Goal: Task Accomplishment & Management: Manage account settings

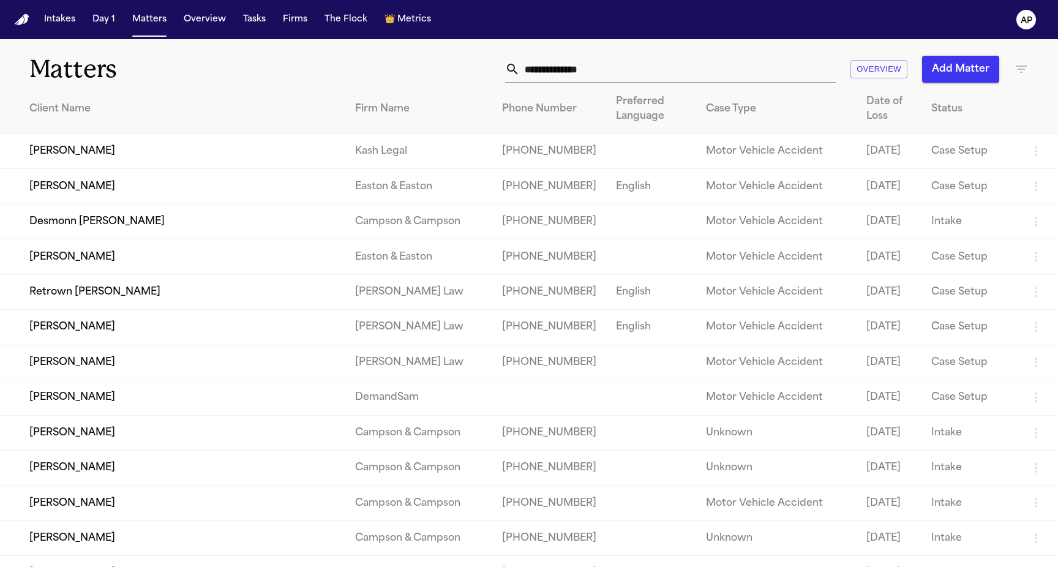
click at [337, 164] on td "Tekiya McGowen" at bounding box center [172, 151] width 345 height 35
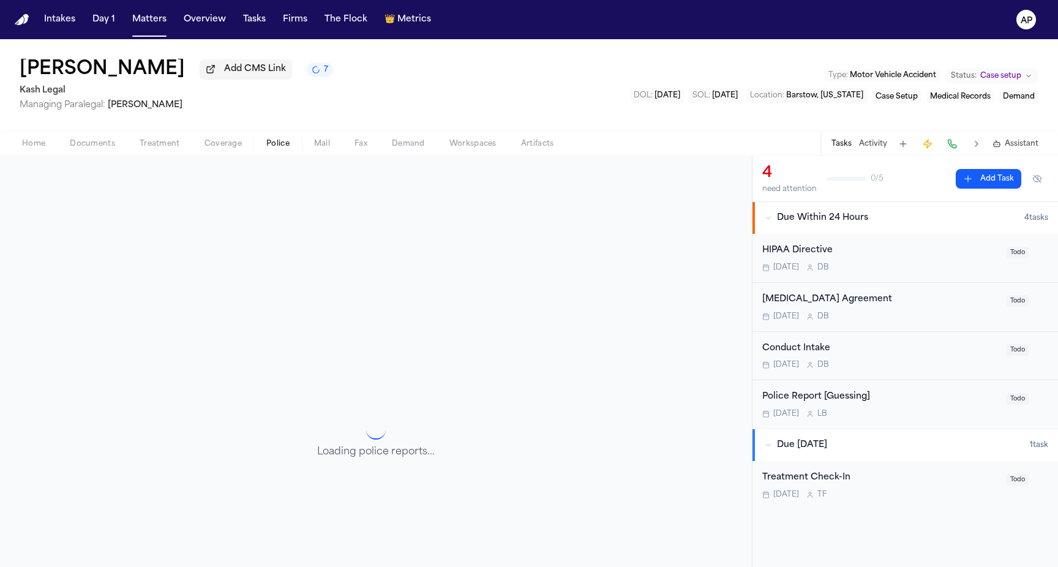
click at [277, 146] on span "Police" at bounding box center [277, 144] width 23 height 10
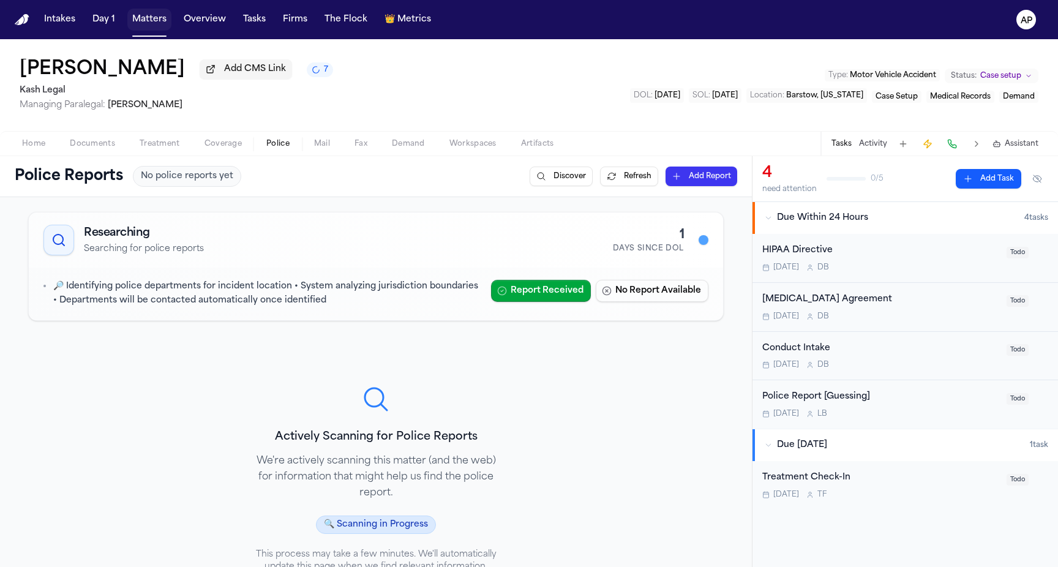
click at [147, 21] on button "Matters" at bounding box center [149, 20] width 44 height 22
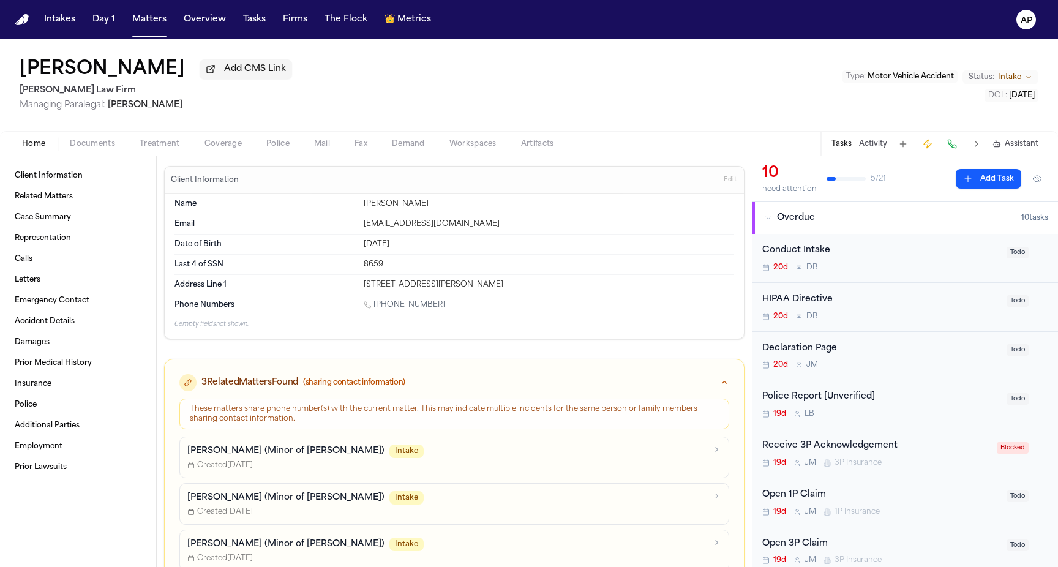
click at [271, 149] on span "Police" at bounding box center [277, 144] width 23 height 10
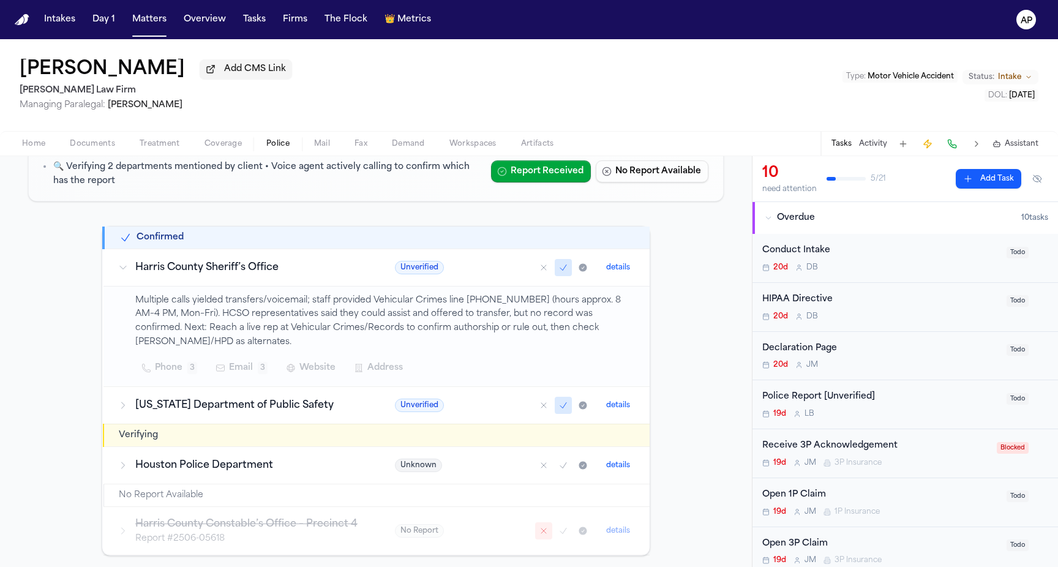
scroll to position [153, 0]
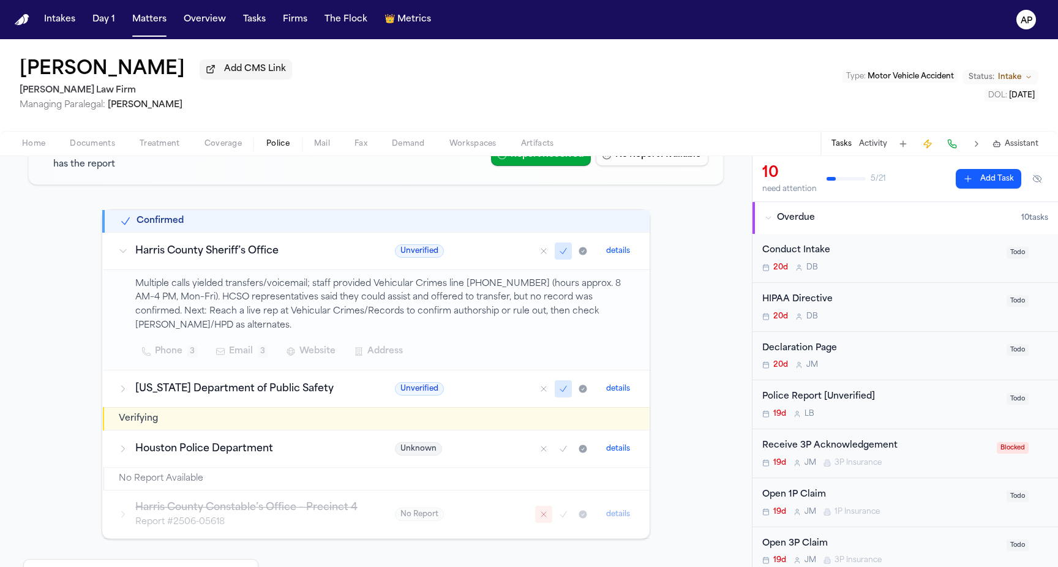
click at [426, 311] on p "Multiple calls yielded transfers/voicemail; staff provided Vehicular Crimes lin…" at bounding box center [385, 305] width 500 height 56
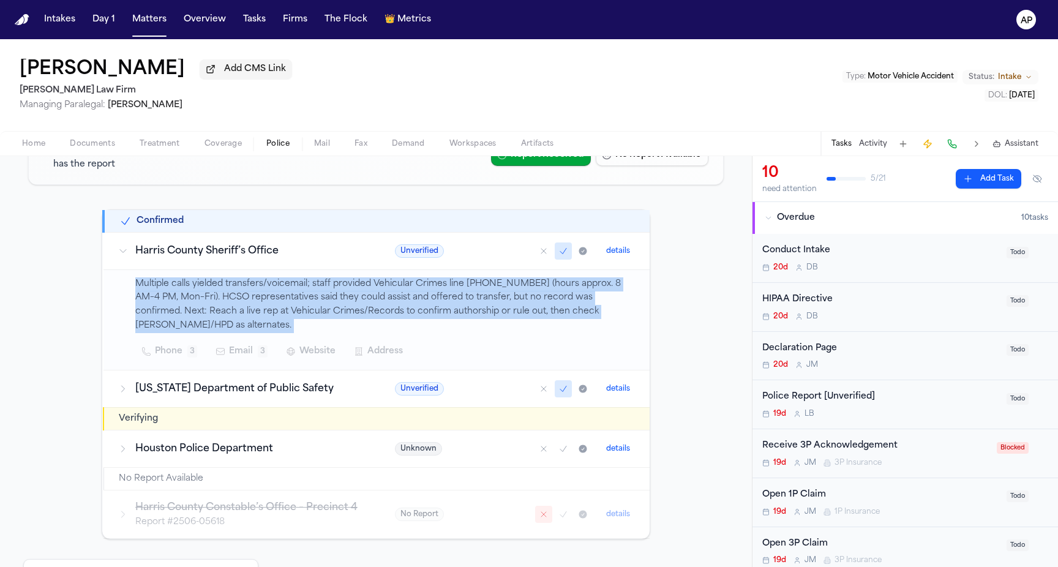
click at [426, 311] on p "Multiple calls yielded transfers/voicemail; staff provided Vehicular Crimes lin…" at bounding box center [385, 305] width 500 height 56
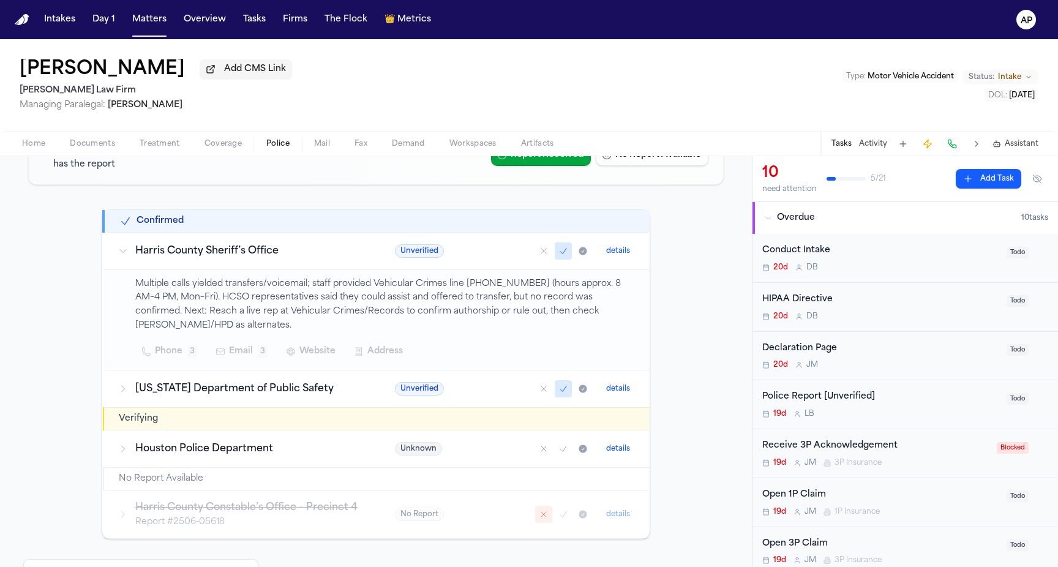
click at [433, 285] on p "Multiple calls yielded transfers/voicemail; staff provided Vehicular Crimes lin…" at bounding box center [385, 305] width 500 height 56
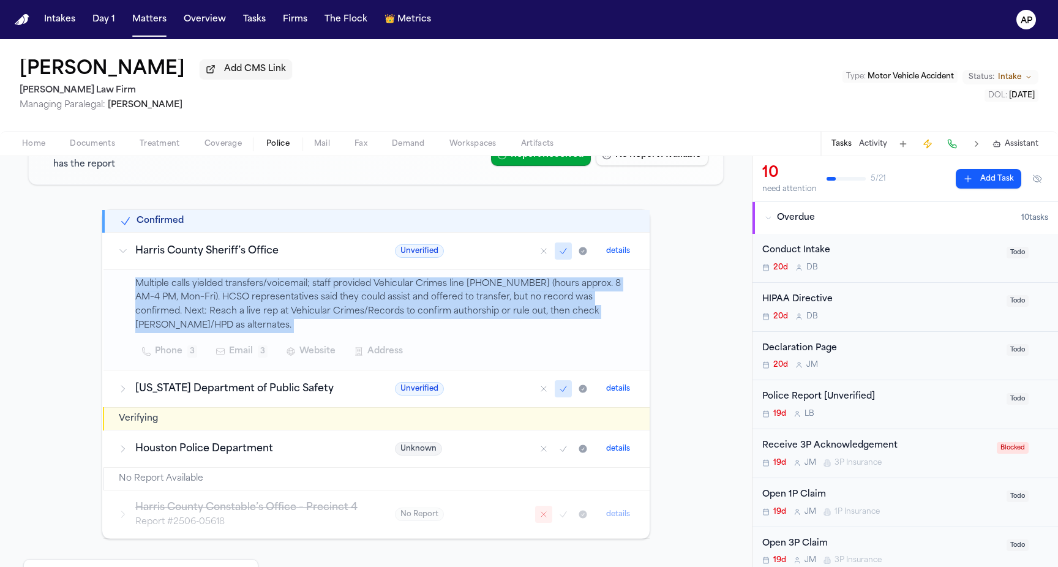
click at [433, 285] on p "Multiple calls yielded transfers/voicemail; staff provided Vehicular Crimes lin…" at bounding box center [385, 305] width 500 height 56
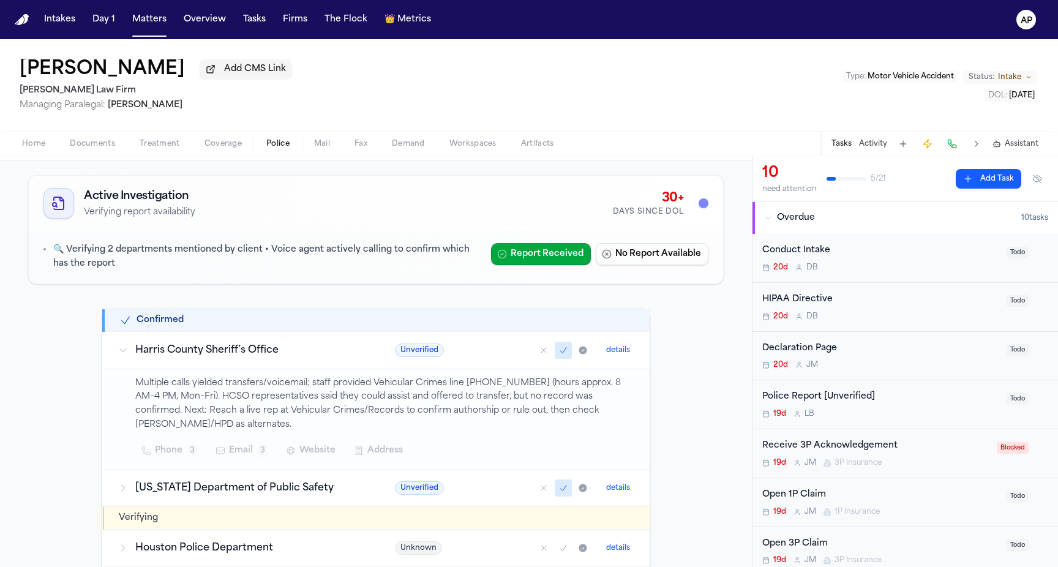
scroll to position [52, 0]
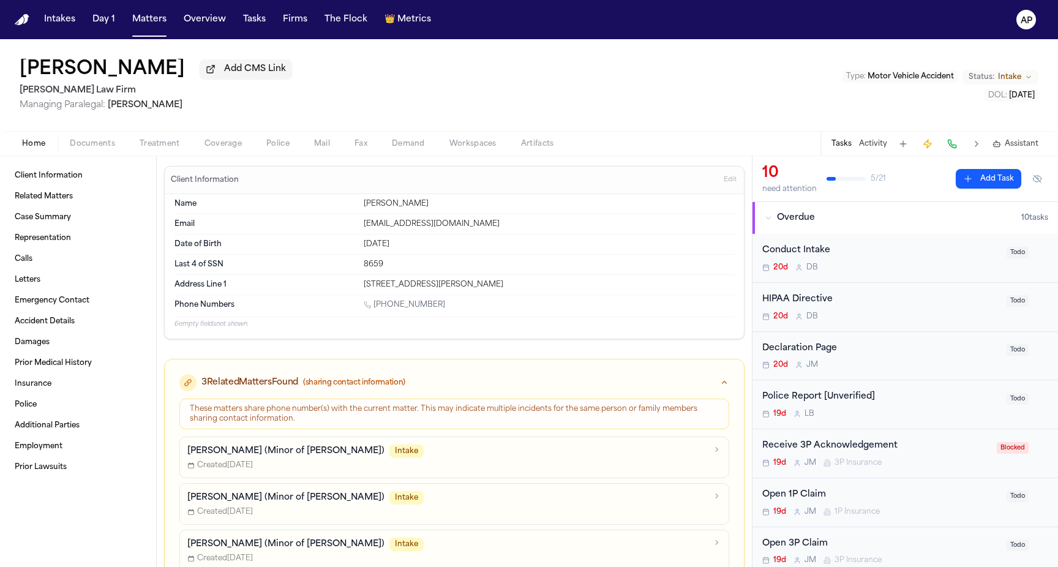
click at [268, 146] on span "Police" at bounding box center [277, 144] width 23 height 10
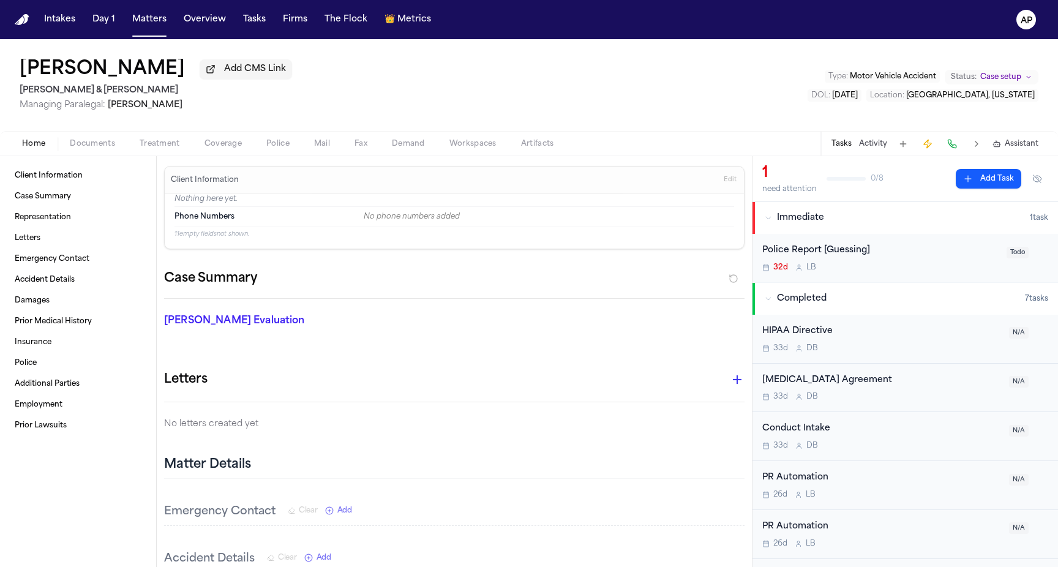
click at [277, 143] on span "Police" at bounding box center [277, 144] width 23 height 10
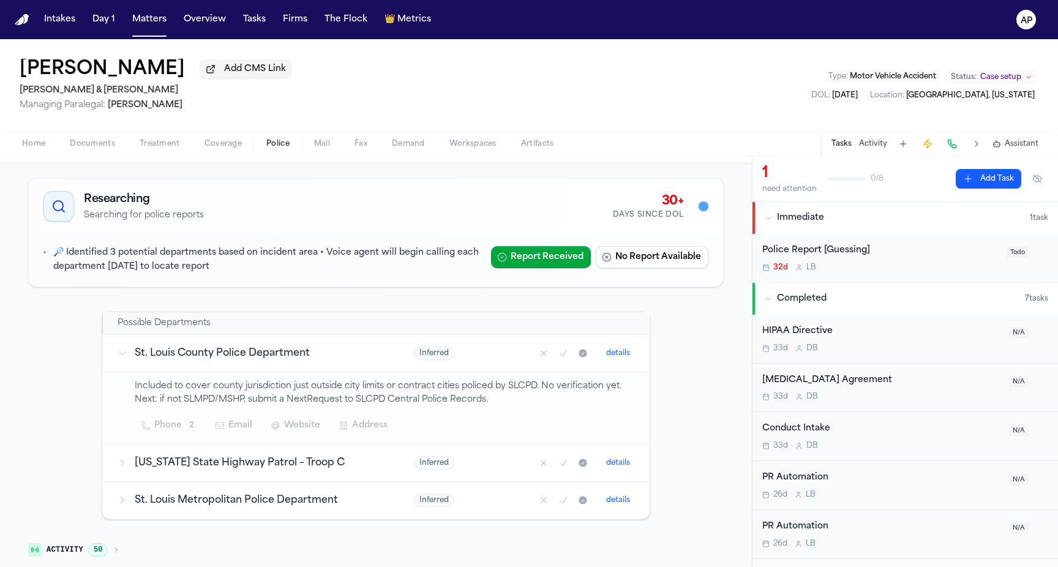
scroll to position [83, 0]
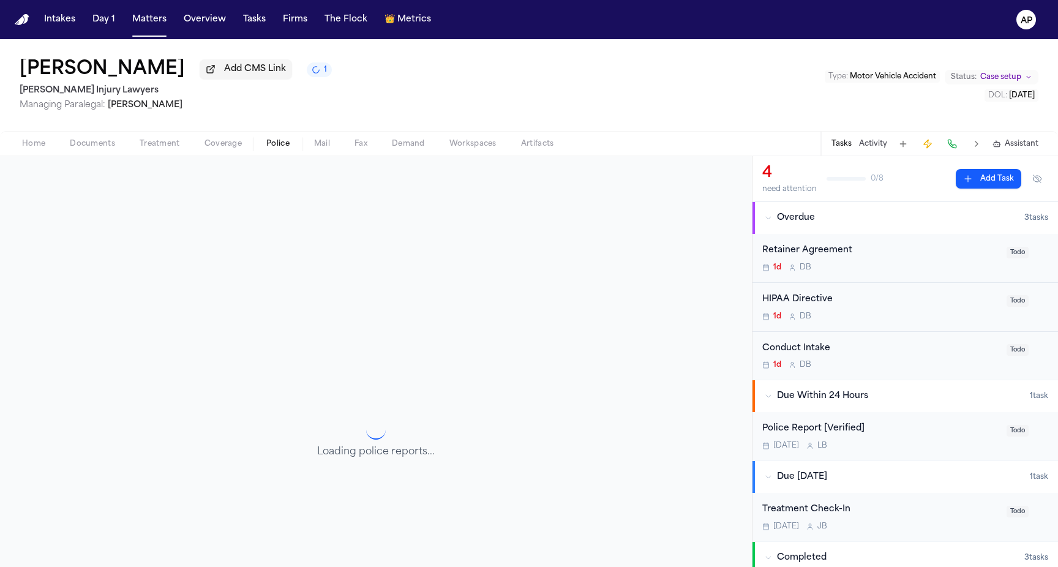
click at [282, 144] on span "Police" at bounding box center [277, 144] width 23 height 10
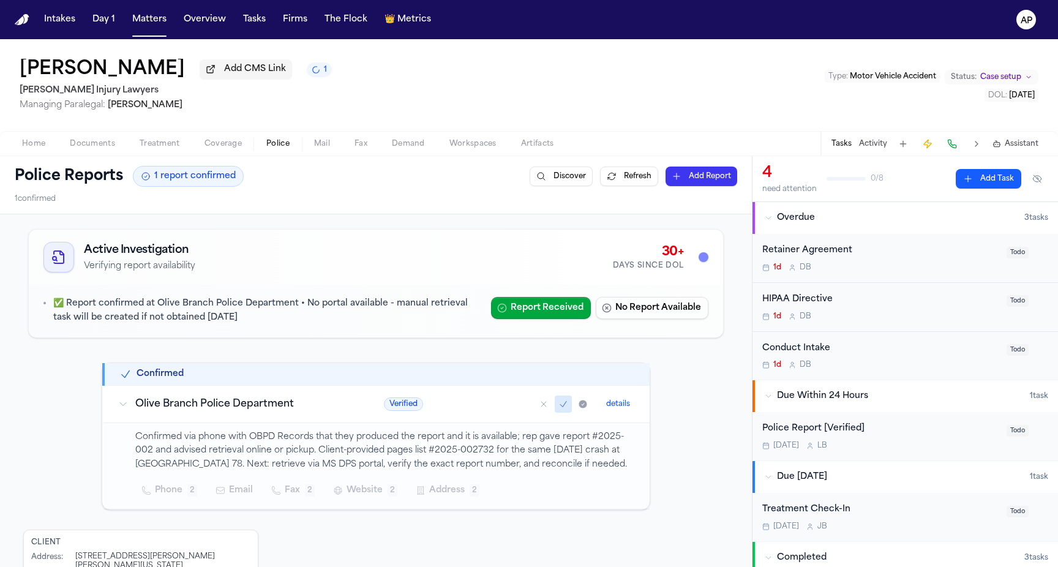
click at [411, 405] on span "Verified" at bounding box center [403, 403] width 39 height 13
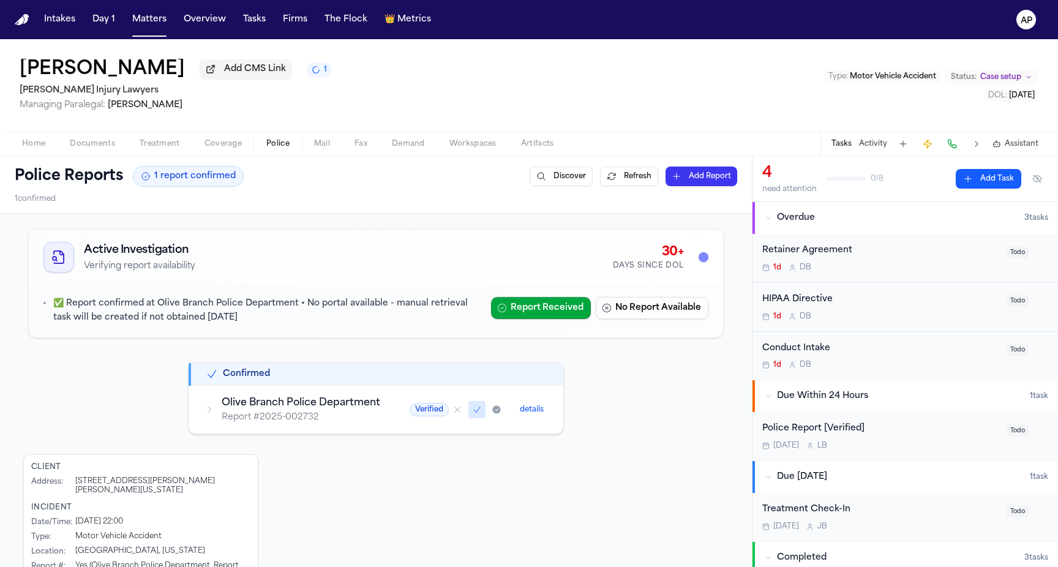
click at [424, 408] on span "Verified" at bounding box center [429, 409] width 39 height 13
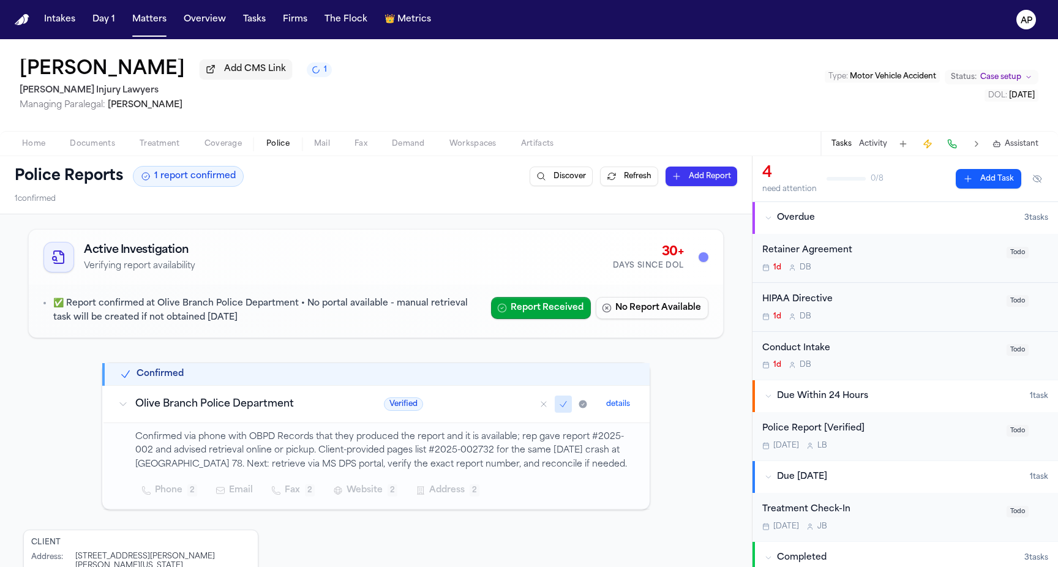
click at [613, 406] on button "details" at bounding box center [618, 404] width 34 height 15
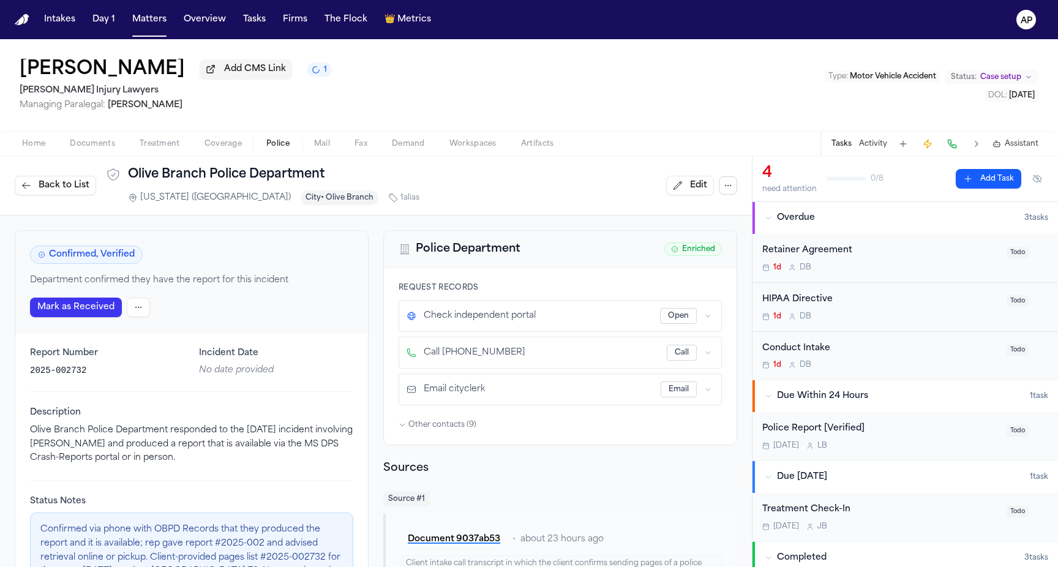
click at [132, 309] on html "Intakes Day 1 Matters Overview Tasks Firms The Flock 👑 Metrics AP [PERSON_NAME]…" at bounding box center [529, 283] width 1058 height 567
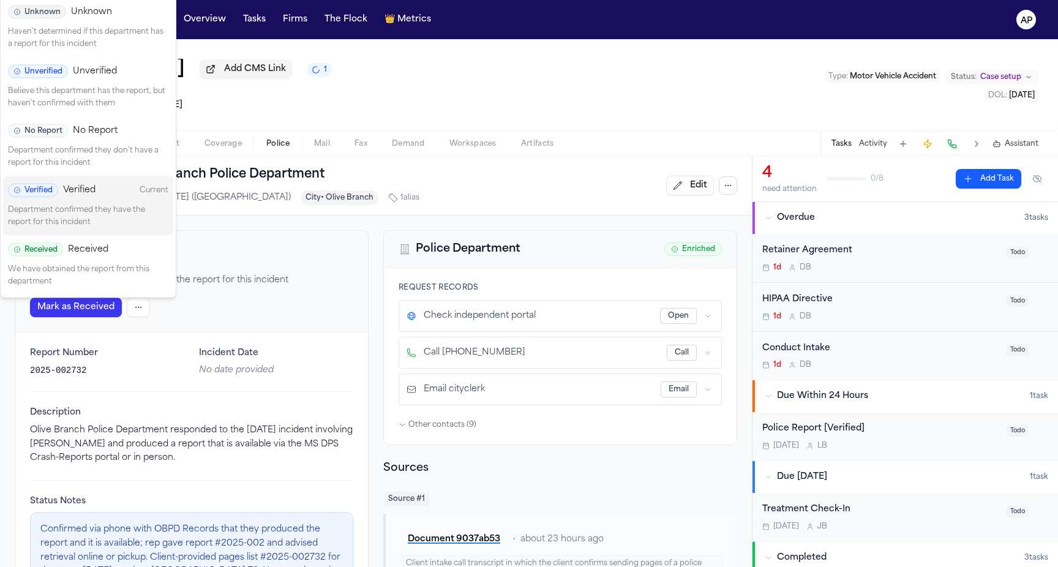
click at [94, 141] on div "No Report No Report Department confirmed they don't have a report for this inci…" at bounding box center [88, 146] width 170 height 59
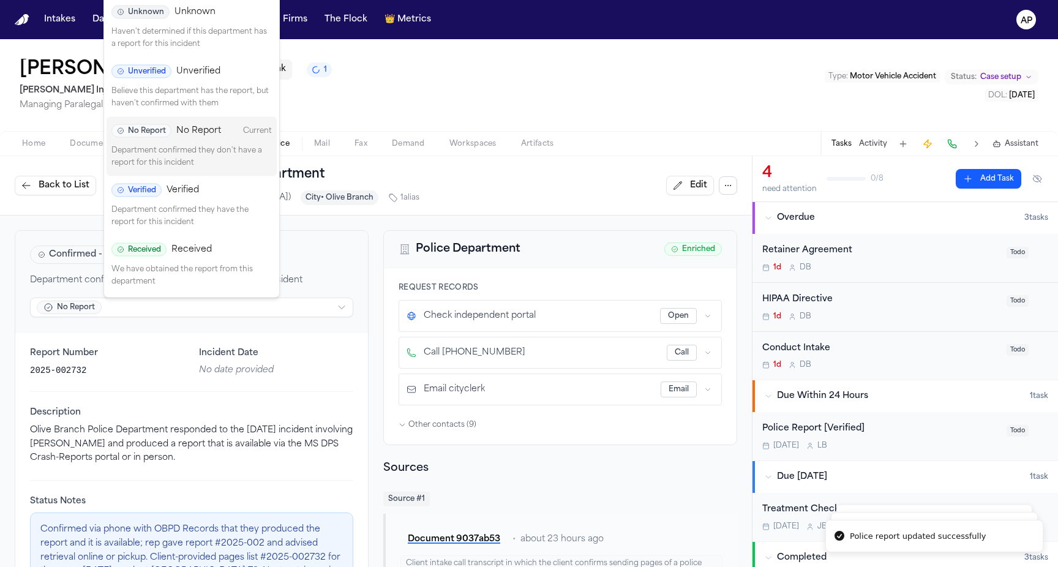
click at [94, 309] on html "Police report updated successfully Police reports refreshed and orchestration t…" at bounding box center [529, 283] width 1058 height 567
click at [193, 189] on span "Verified" at bounding box center [183, 190] width 32 height 12
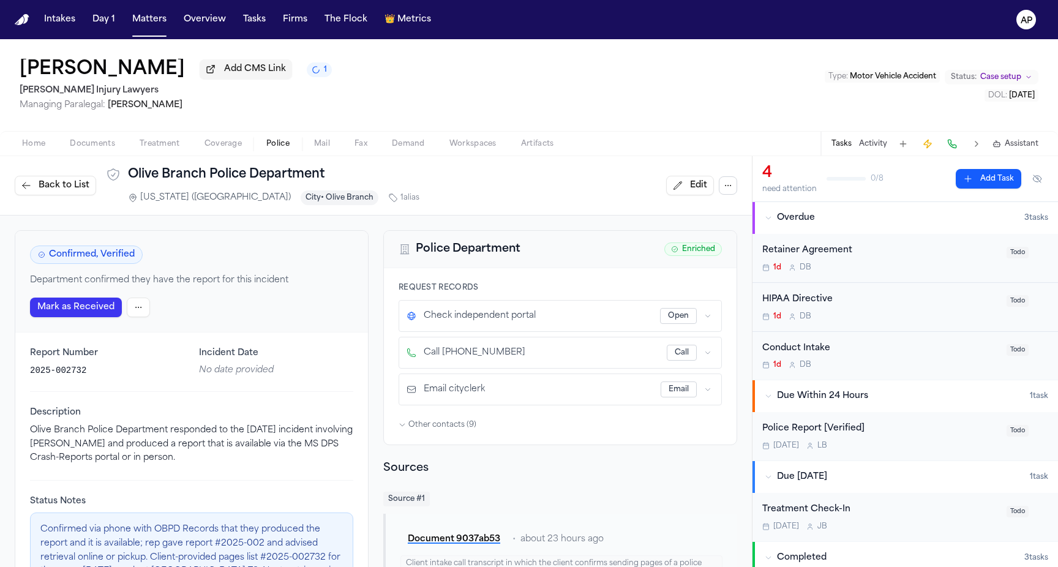
click at [72, 195] on button "Back to List" at bounding box center [55, 186] width 81 height 20
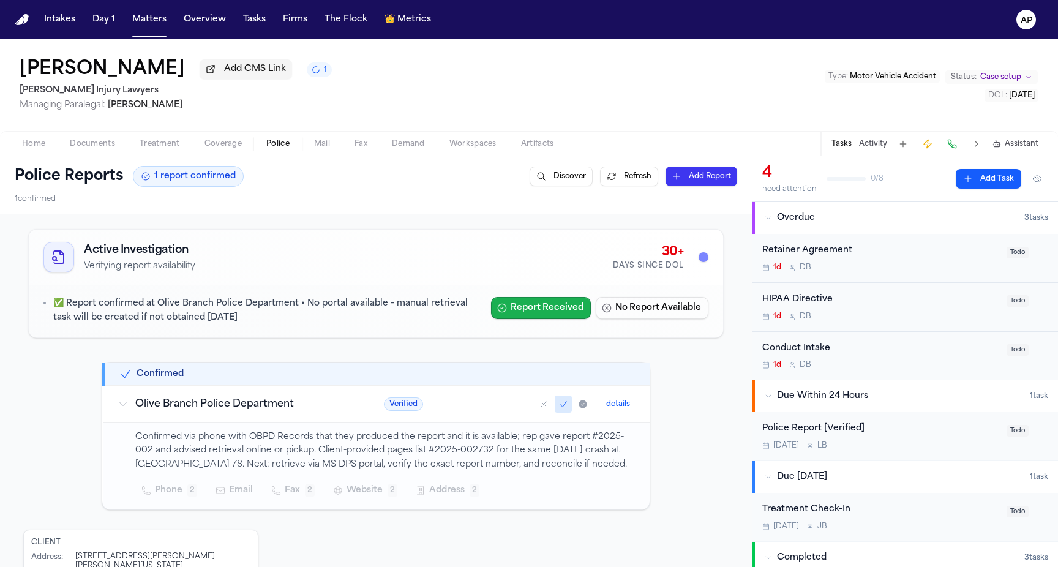
click at [506, 308] on circle "button" at bounding box center [502, 308] width 8 height 8
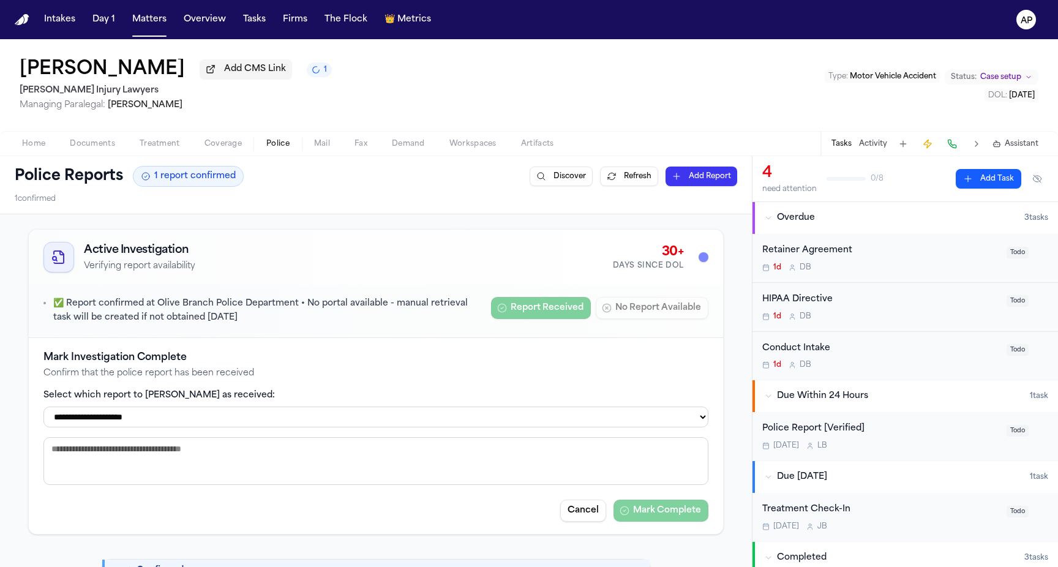
click at [610, 427] on select "**********" at bounding box center [375, 416] width 665 height 21
select select "**********"
click at [43, 409] on select "**********" at bounding box center [375, 416] width 665 height 21
click at [655, 514] on button "Mark Complete" at bounding box center [660, 511] width 95 height 22
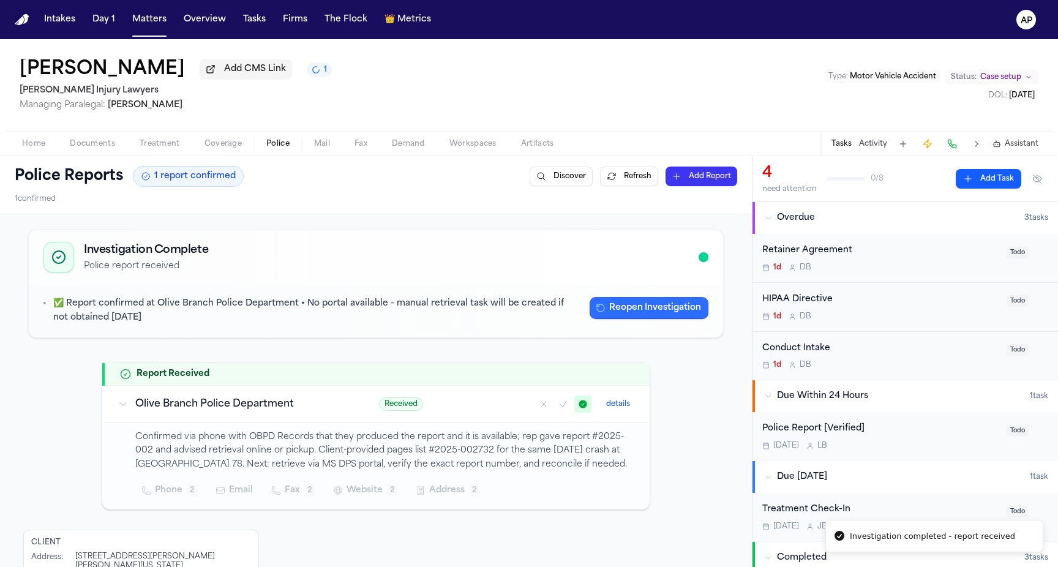
click at [647, 310] on button "Reopen Investigation" at bounding box center [649, 308] width 119 height 22
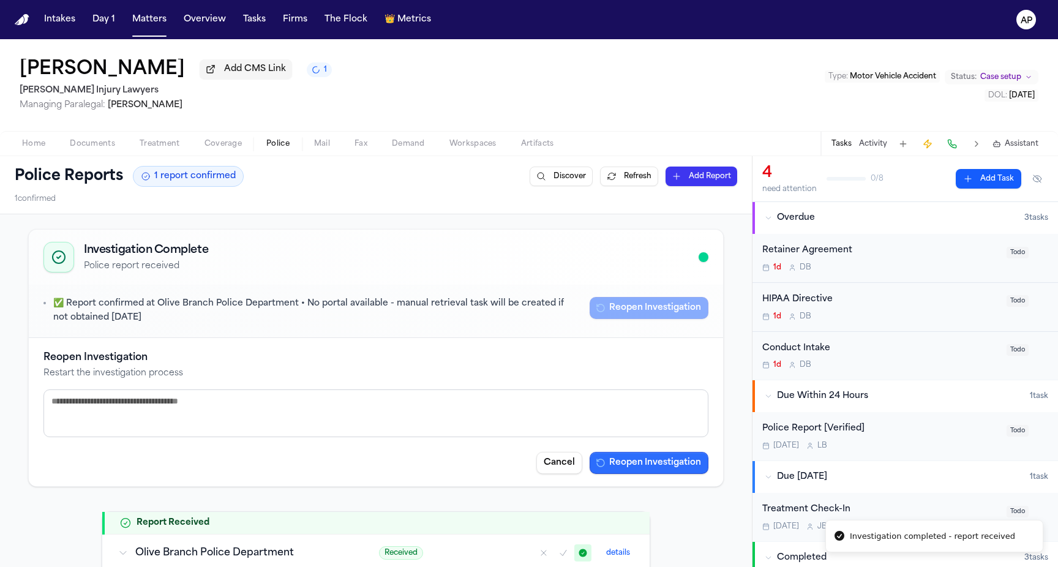
click at [632, 470] on button "Reopen Investigation" at bounding box center [649, 463] width 119 height 22
